Goal: Task Accomplishment & Management: Manage account settings

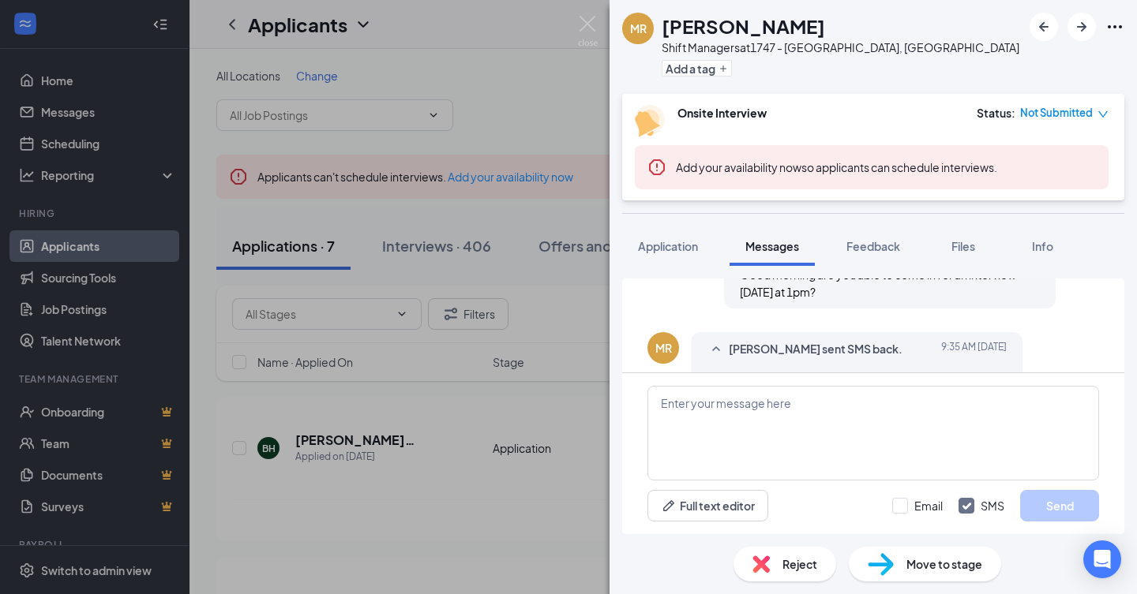
scroll to position [509, 0]
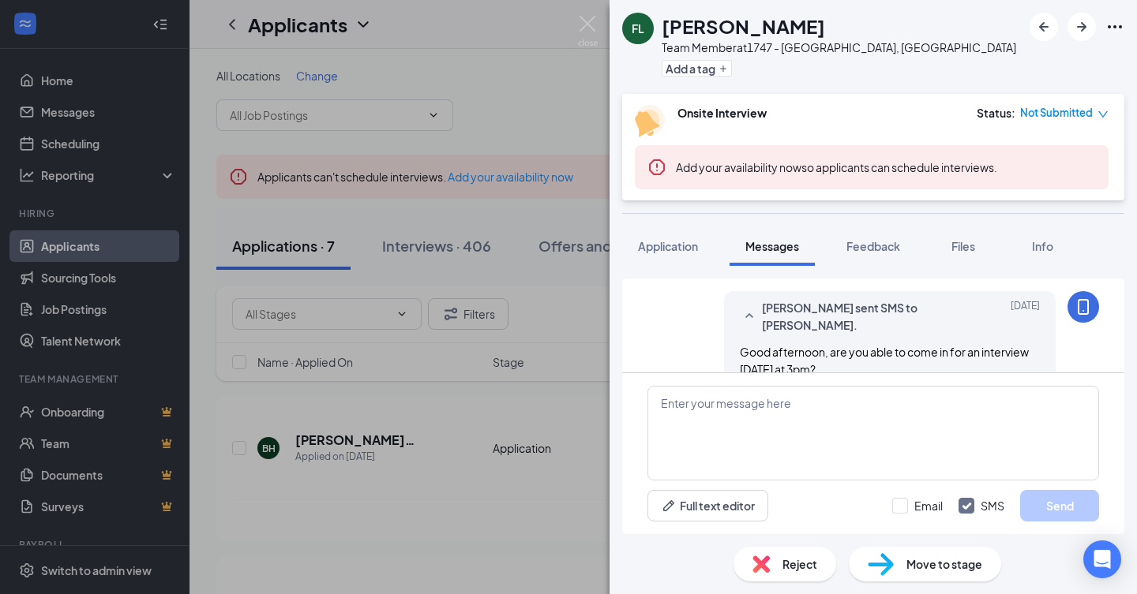
scroll to position [681, 0]
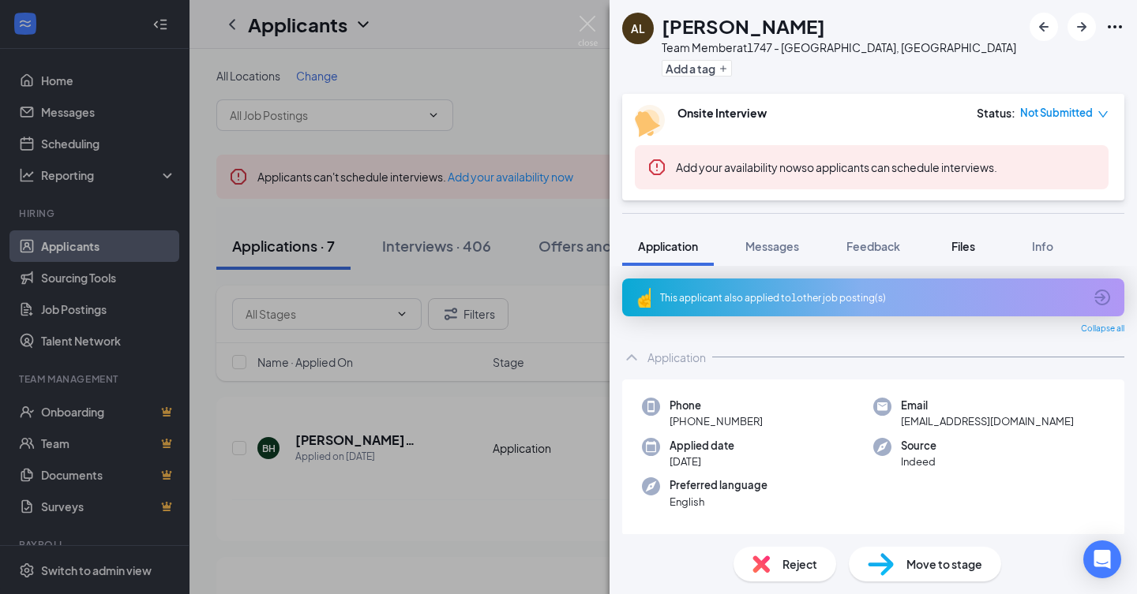
click at [960, 245] on span "Files" at bounding box center [963, 246] width 24 height 14
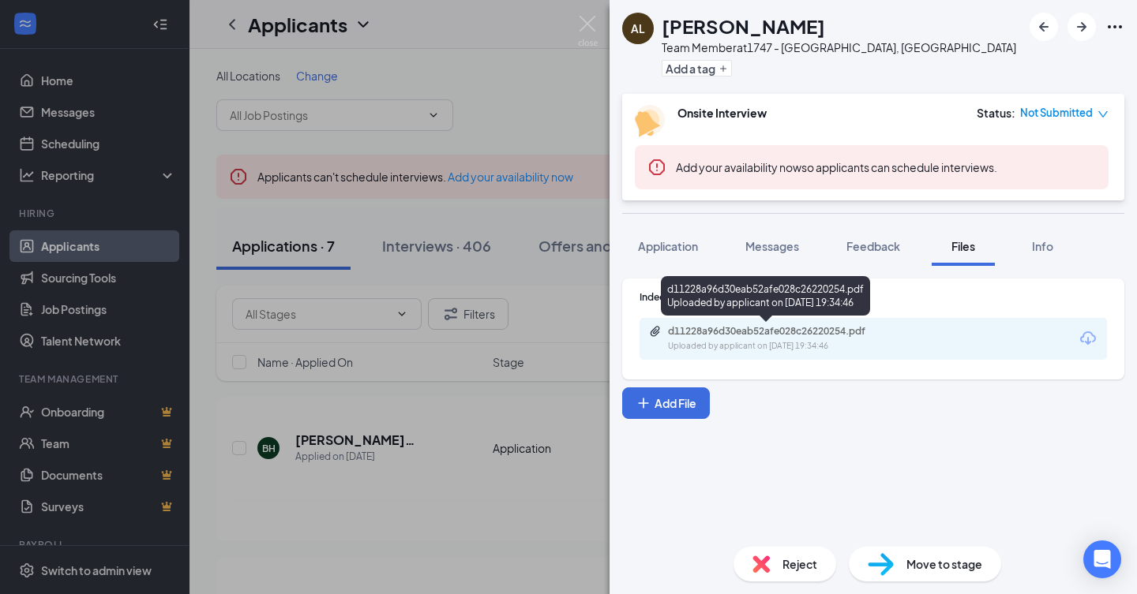
click at [811, 333] on div "d11228a96d30eab52afe028c26220254.pdf" at bounding box center [778, 331] width 221 height 13
